Goal: Navigation & Orientation: Find specific page/section

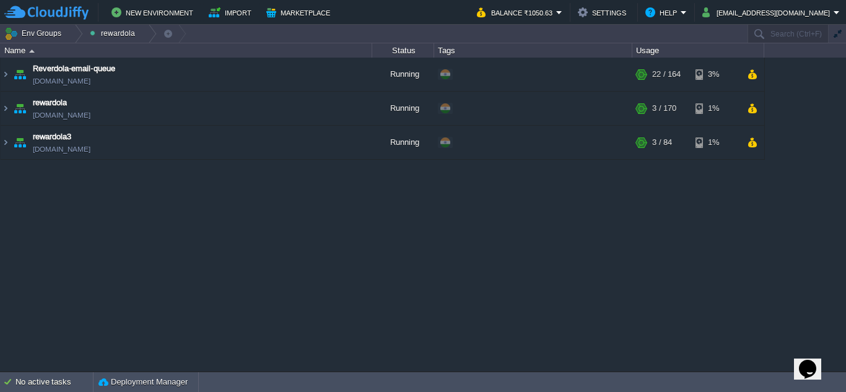
click at [142, 270] on div "content-moderation [DOMAIN_NAME] Running + Add to Env Group RAM 12% CPU 1% 7 / …" at bounding box center [423, 214] width 846 height 313
click at [417, 227] on div "content-moderation [DOMAIN_NAME] Running + Add to Env Group RAM 12% CPU 1% 7 / …" at bounding box center [423, 214] width 846 height 313
click at [47, 32] on button "Env Groups" at bounding box center [34, 33] width 61 height 17
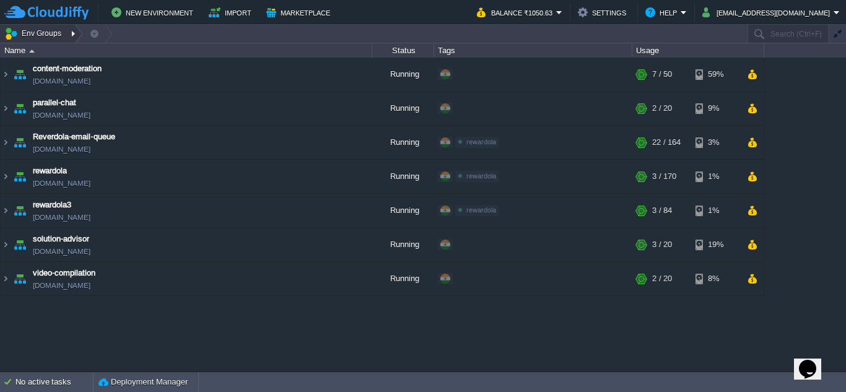
click at [42, 37] on button "Env Groups" at bounding box center [34, 33] width 61 height 17
click at [67, 35] on div at bounding box center [74, 34] width 17 height 18
click at [66, 33] on div at bounding box center [74, 34] width 17 height 18
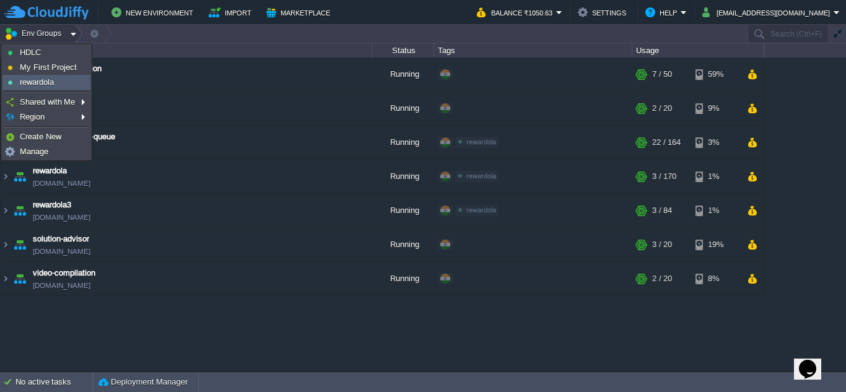
click at [48, 84] on span "rewardola" at bounding box center [37, 81] width 34 height 9
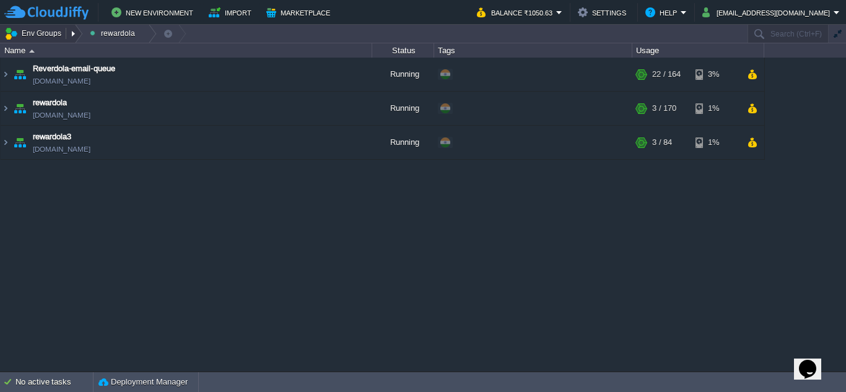
click at [58, 32] on button "Env Groups" at bounding box center [34, 33] width 61 height 17
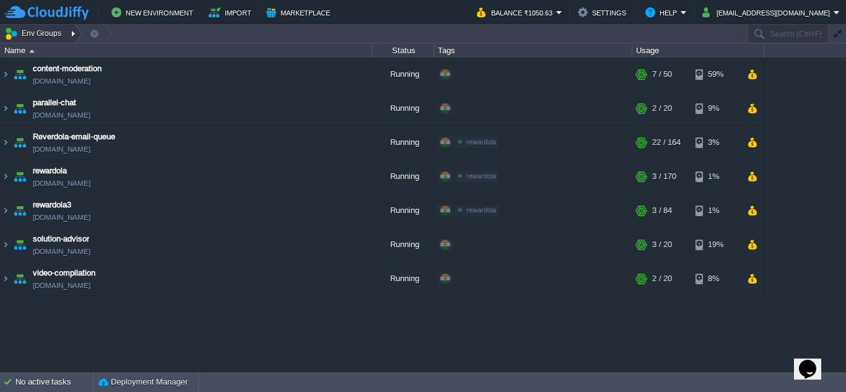
click at [54, 31] on button "Env Groups" at bounding box center [34, 33] width 61 height 17
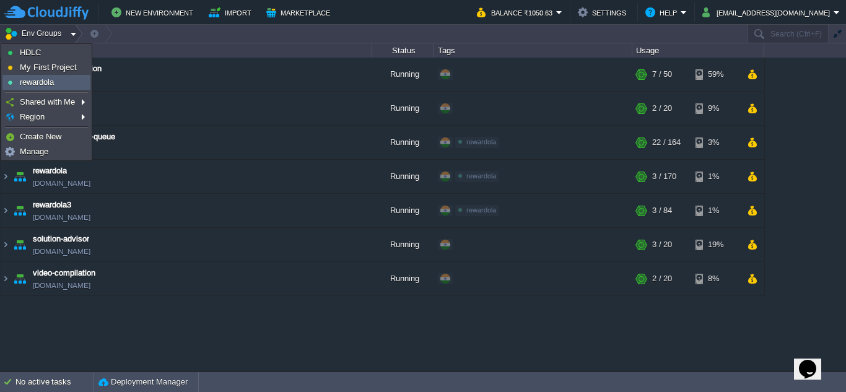
click at [47, 80] on span "rewardola" at bounding box center [37, 81] width 34 height 9
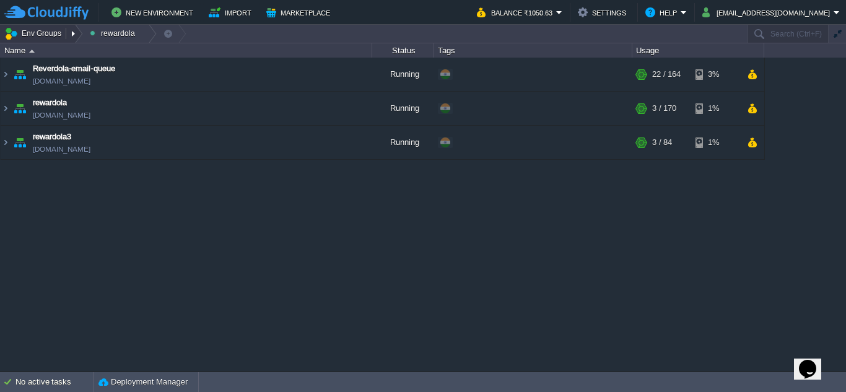
click at [56, 28] on button "Env Groups" at bounding box center [34, 33] width 61 height 17
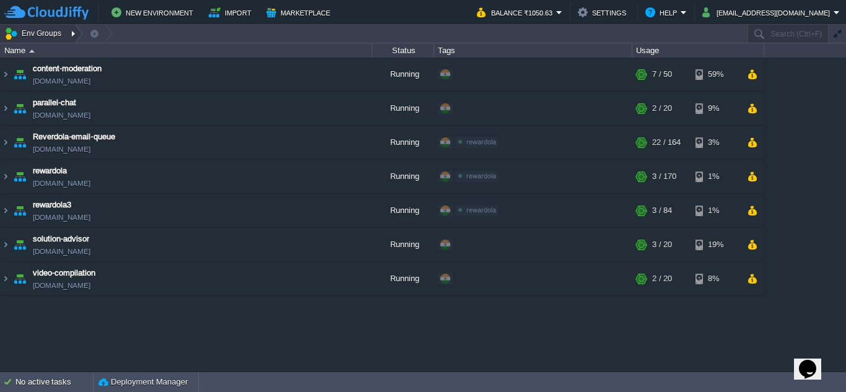
click at [63, 28] on button "Env Groups" at bounding box center [34, 33] width 61 height 17
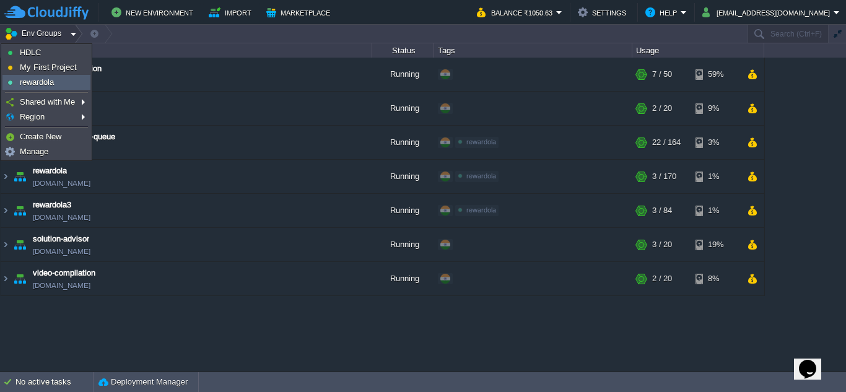
click at [43, 77] on span "rewardola" at bounding box center [37, 81] width 34 height 9
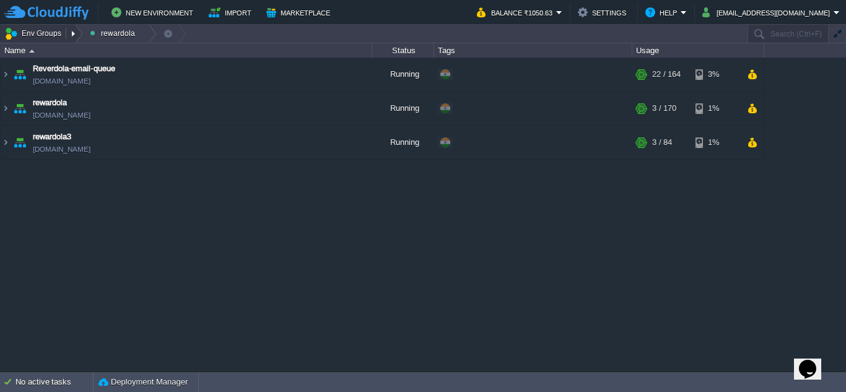
click at [58, 27] on button "Env Groups" at bounding box center [34, 33] width 61 height 17
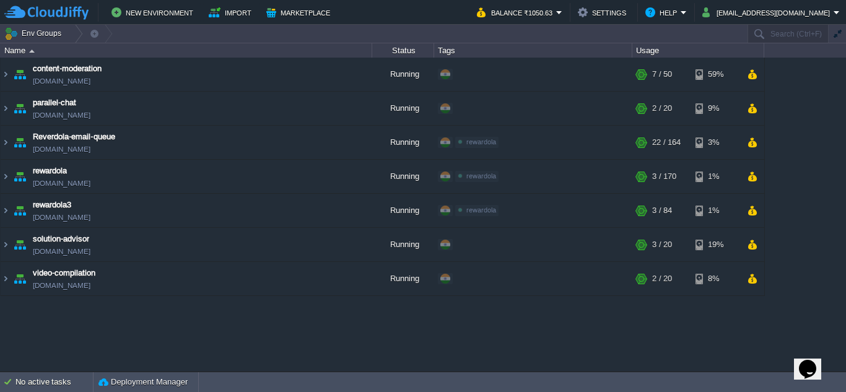
click at [95, 341] on div "content-moderation [DOMAIN_NAME] Running + Add to Env Group RAM 12% CPU 1% 7 / …" at bounding box center [423, 214] width 846 height 313
